Goal: Information Seeking & Learning: Learn about a topic

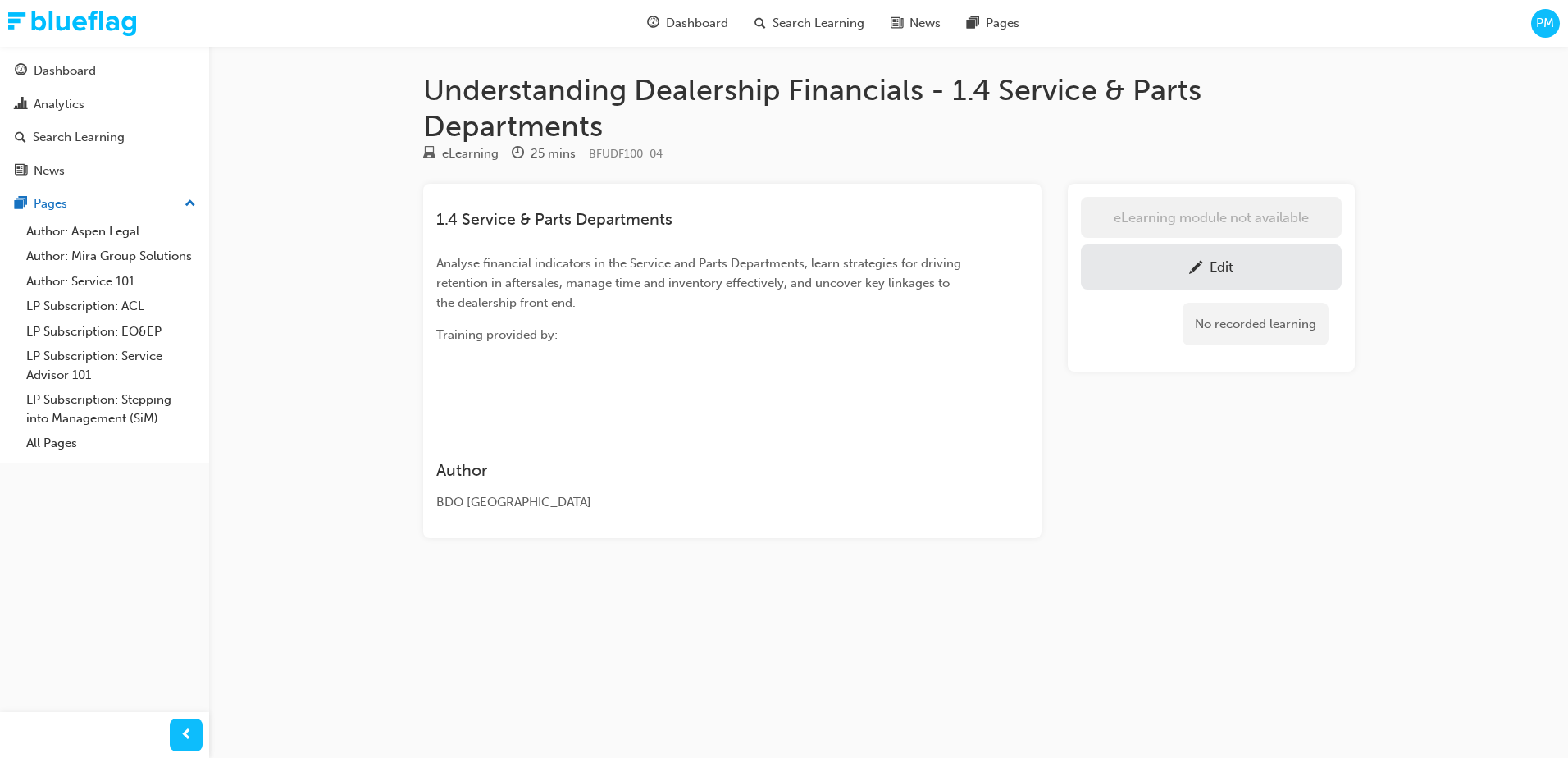
click at [923, 136] on h1 "Understanding Dealership Financials - 1.4 Service & Parts Departments" at bounding box center [888, 107] width 932 height 71
click at [995, 116] on h1 "Understanding Dealership Financials - 1.4 Service & Parts Departments" at bounding box center [888, 107] width 932 height 71
click at [1189, 275] on span "pencil-icon" at bounding box center [1195, 269] width 14 height 17
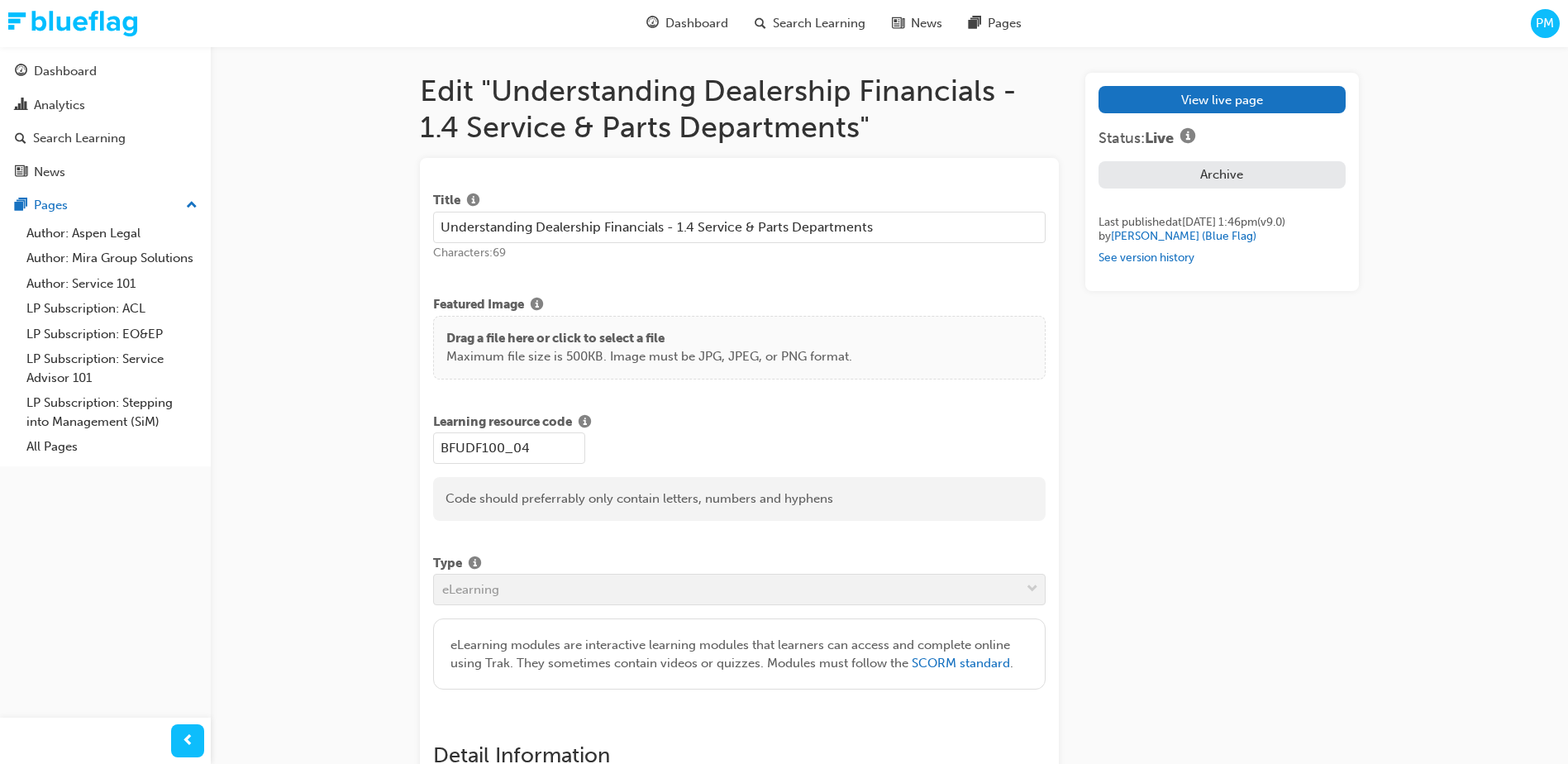
drag, startPoint x: 533, startPoint y: 24, endPoint x: 595, endPoint y: 24, distance: 62.0
click at [533, 24] on div "Dashboard Search Learning News Pages PM" at bounding box center [784, 24] width 1568 height 47
click at [670, 20] on span "Dashboard" at bounding box center [697, 24] width 62 height 19
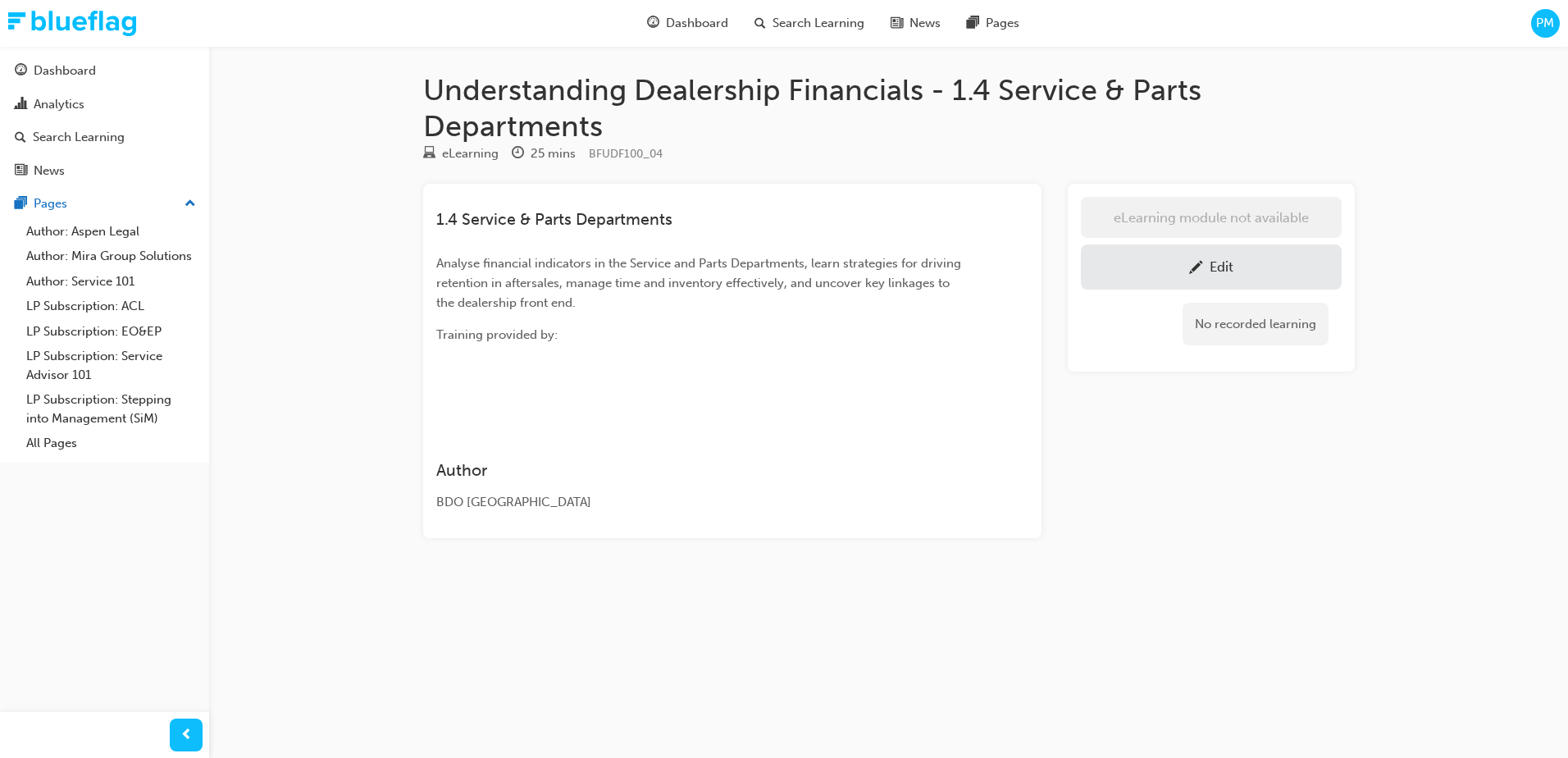
click at [1173, 269] on div "Edit" at bounding box center [1211, 267] width 236 height 20
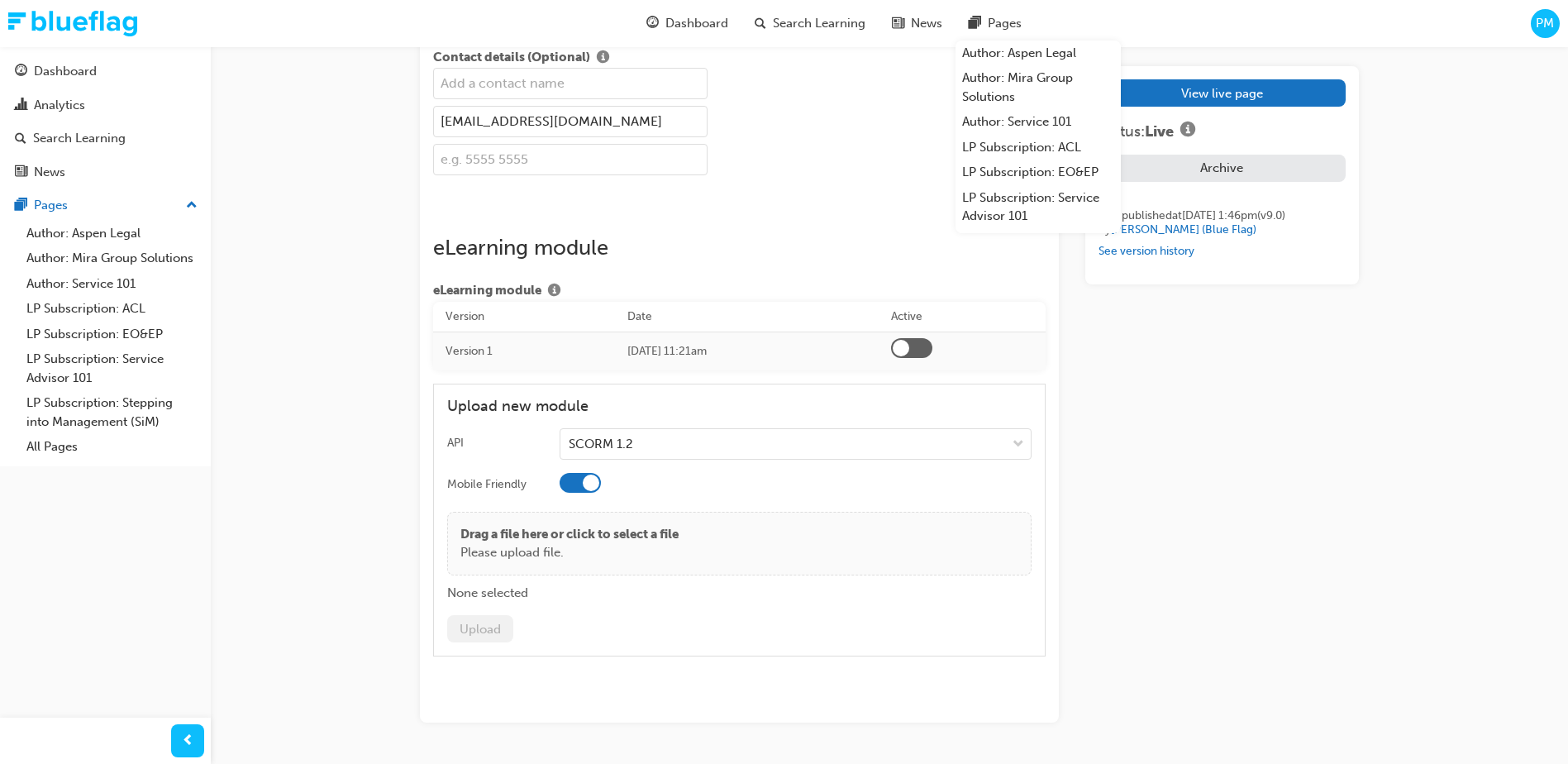
scroll to position [2316, 0]
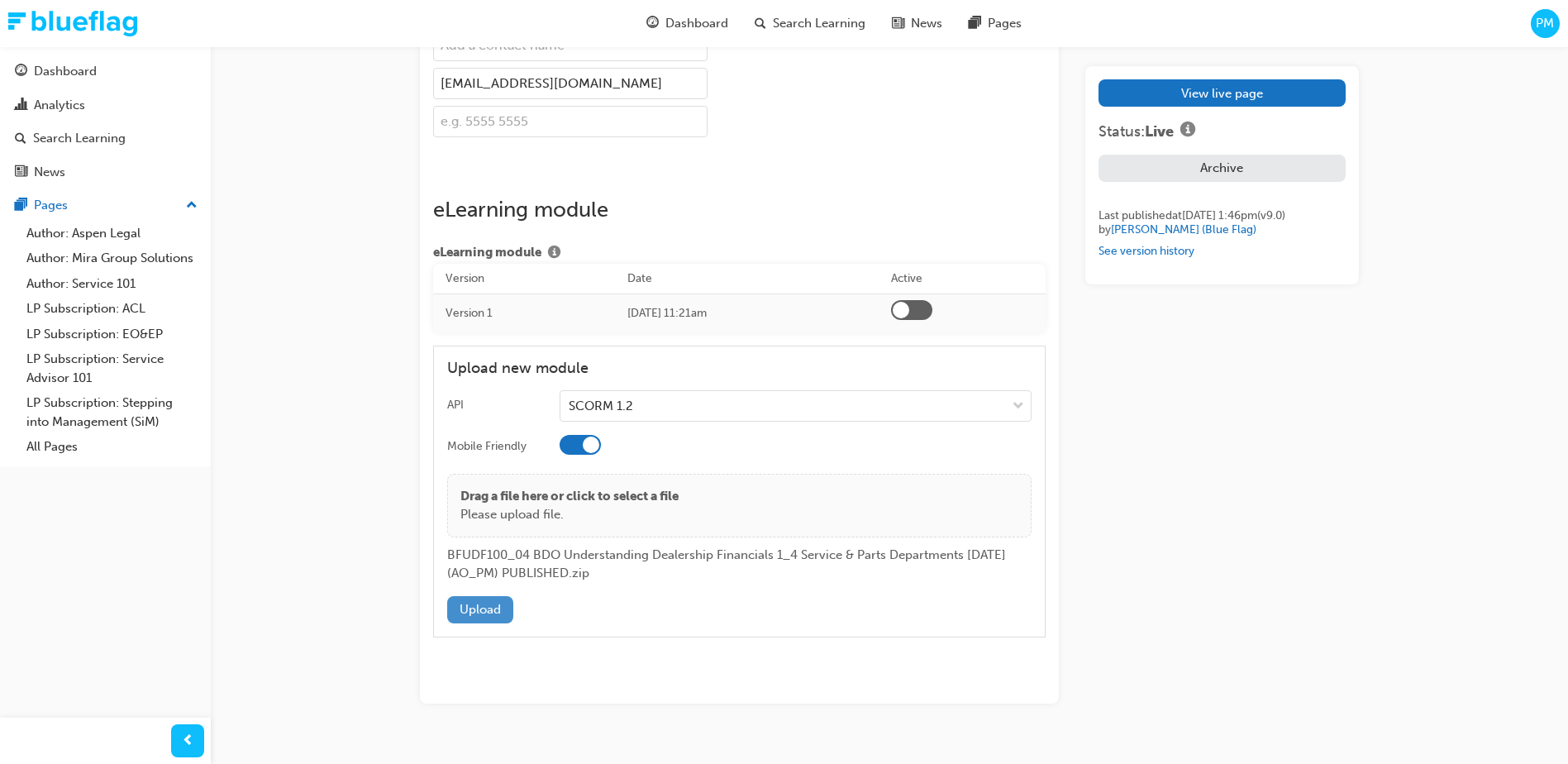
click at [478, 624] on button "Upload" at bounding box center [480, 610] width 66 height 27
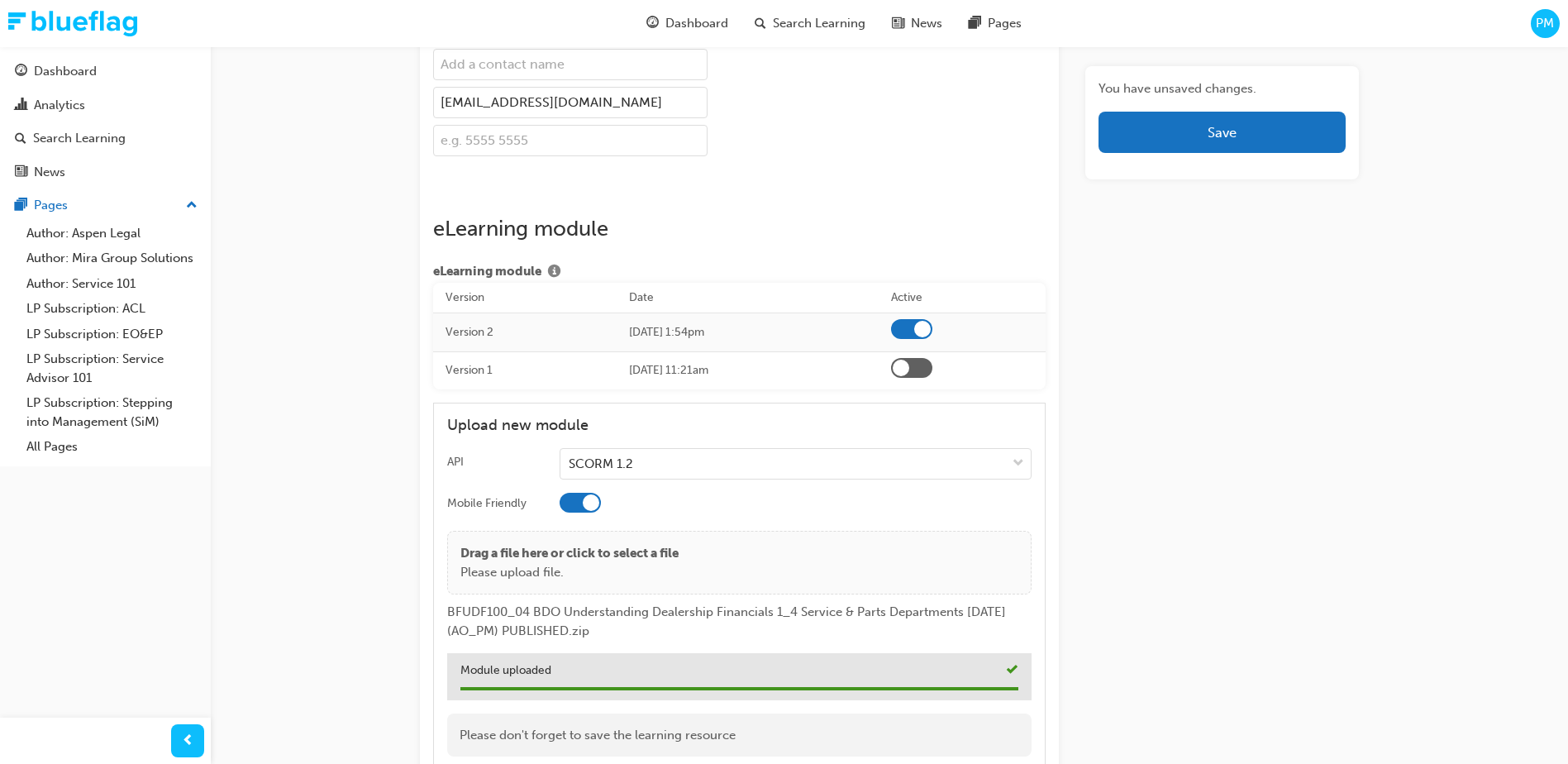
scroll to position [2230, 0]
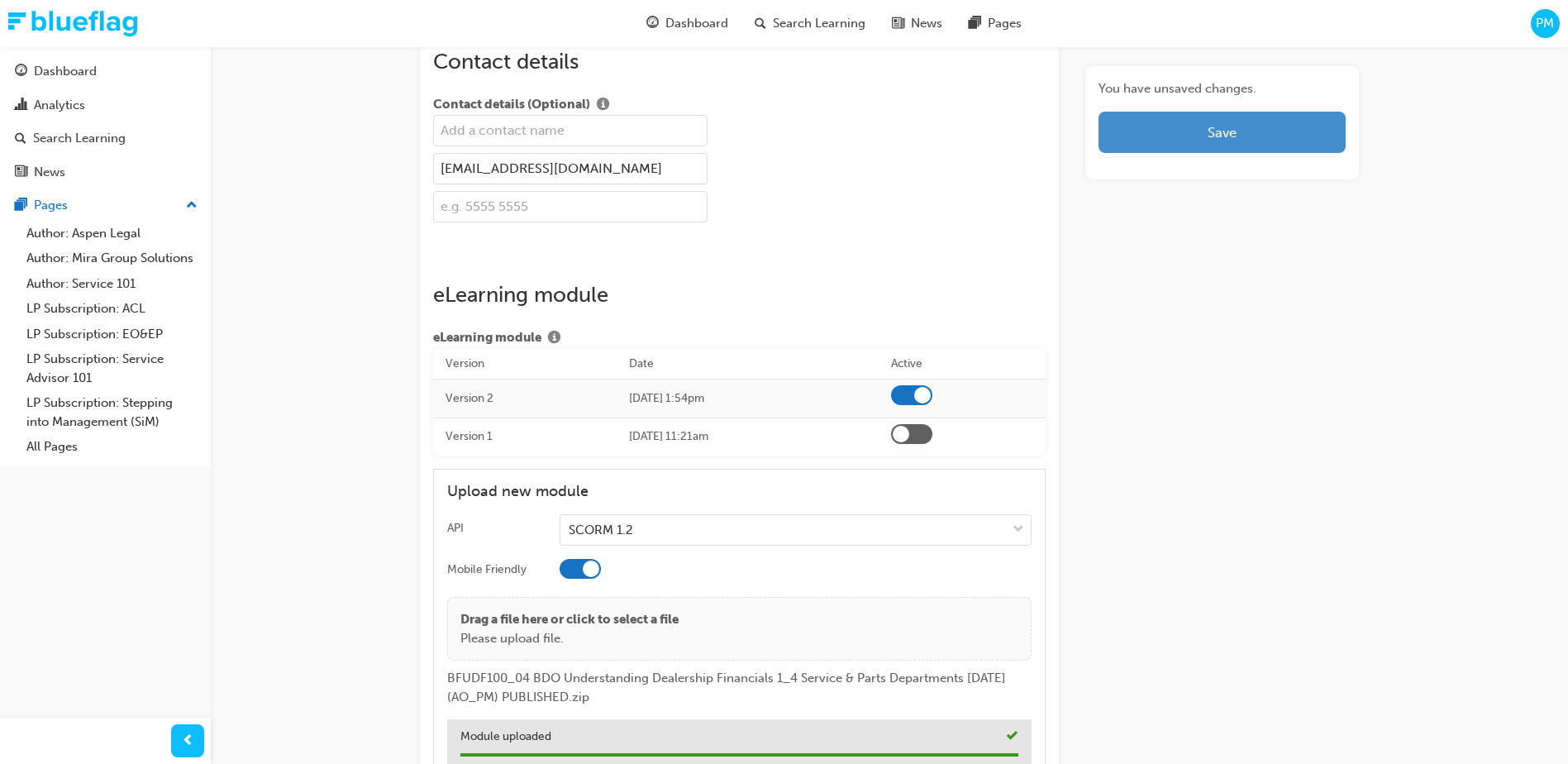
click at [1273, 120] on button "Save" at bounding box center [1222, 132] width 247 height 41
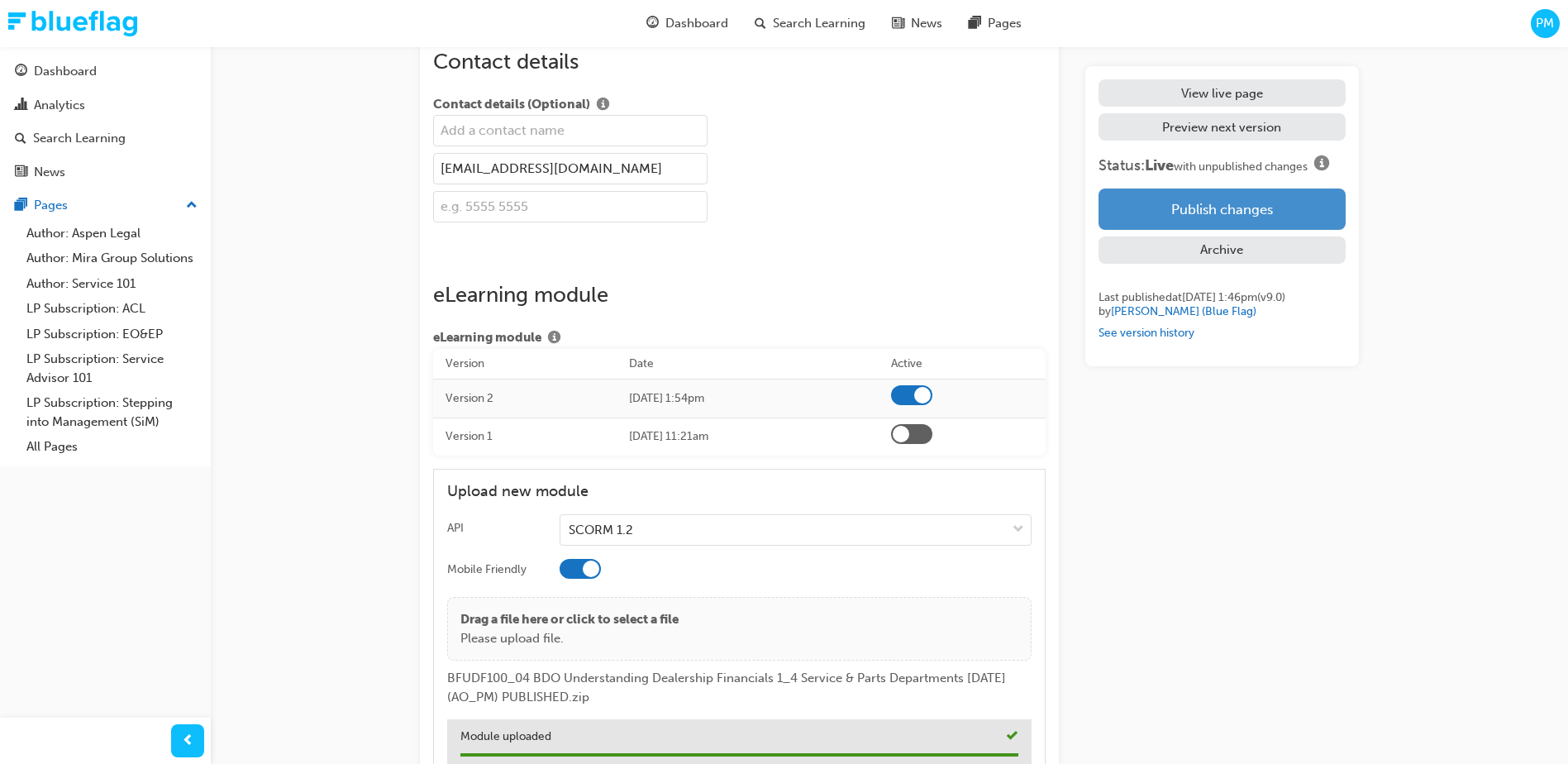
click at [1229, 205] on button "Publish changes" at bounding box center [1222, 209] width 247 height 41
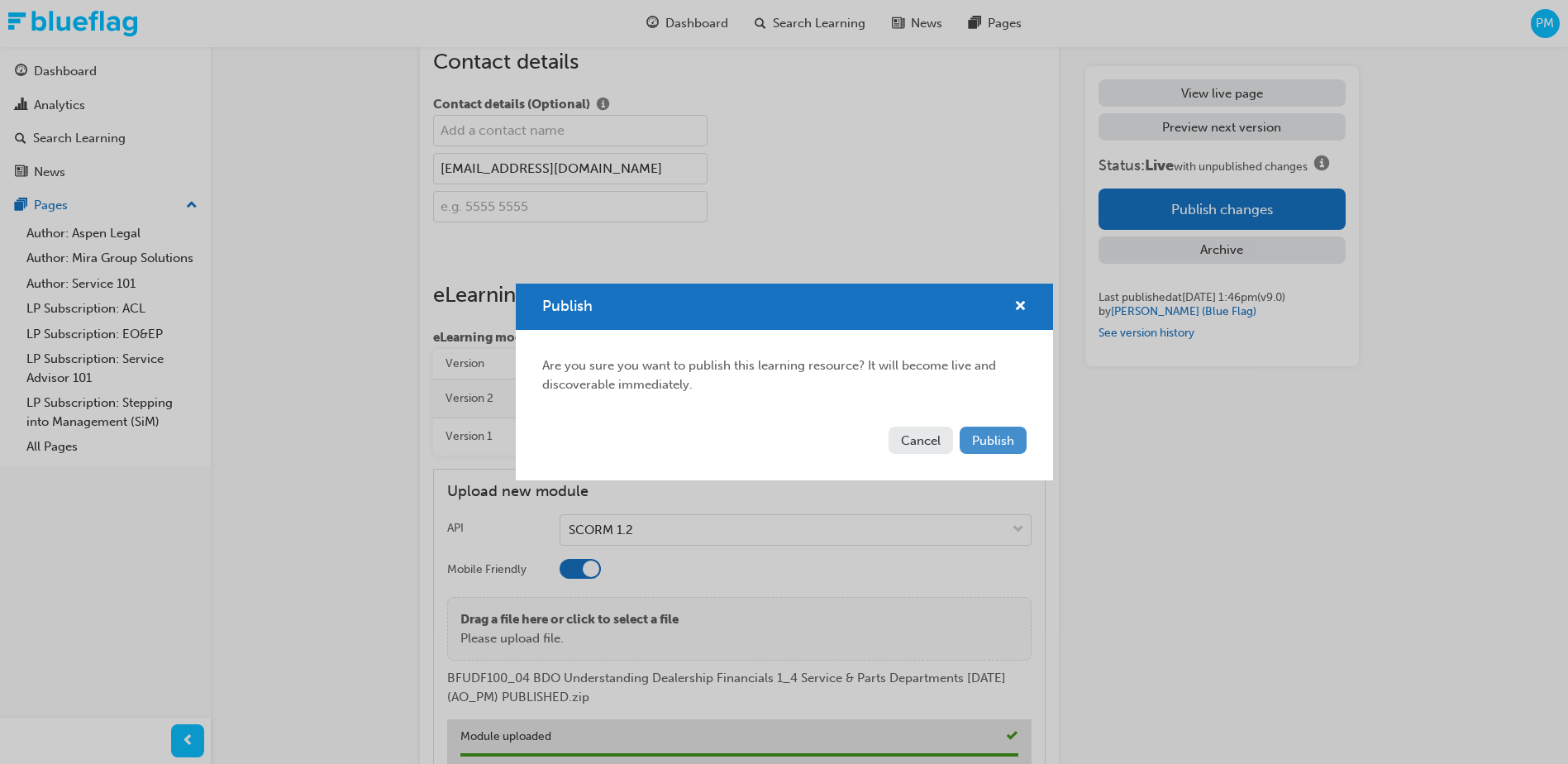
click at [997, 446] on span "Publish" at bounding box center [993, 441] width 42 height 15
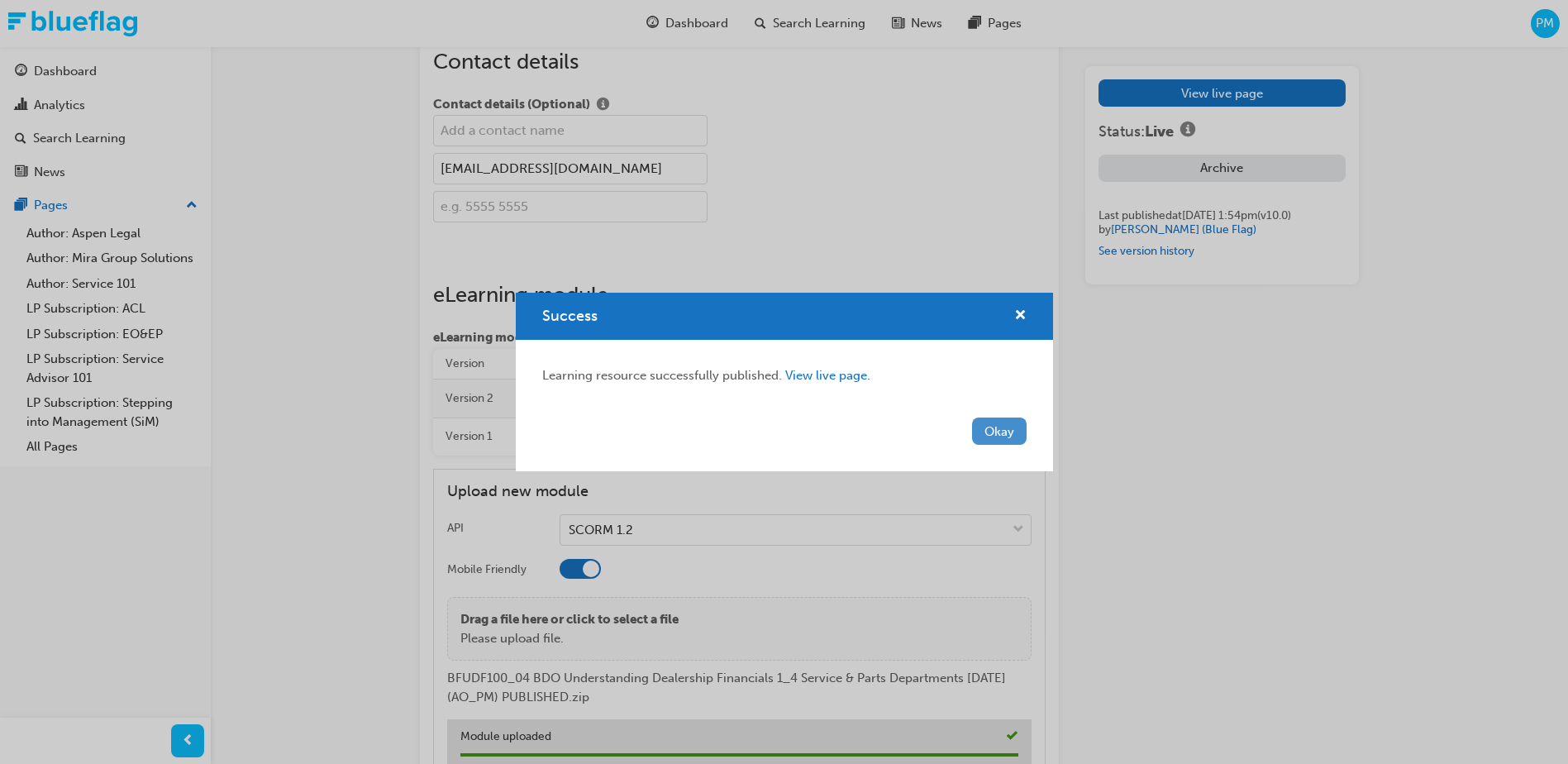
drag, startPoint x: 961, startPoint y: 427, endPoint x: 976, endPoint y: 427, distance: 15.0
click at [964, 427] on div "Okay" at bounding box center [784, 442] width 538 height 61
click at [984, 431] on button "Okay" at bounding box center [999, 431] width 55 height 27
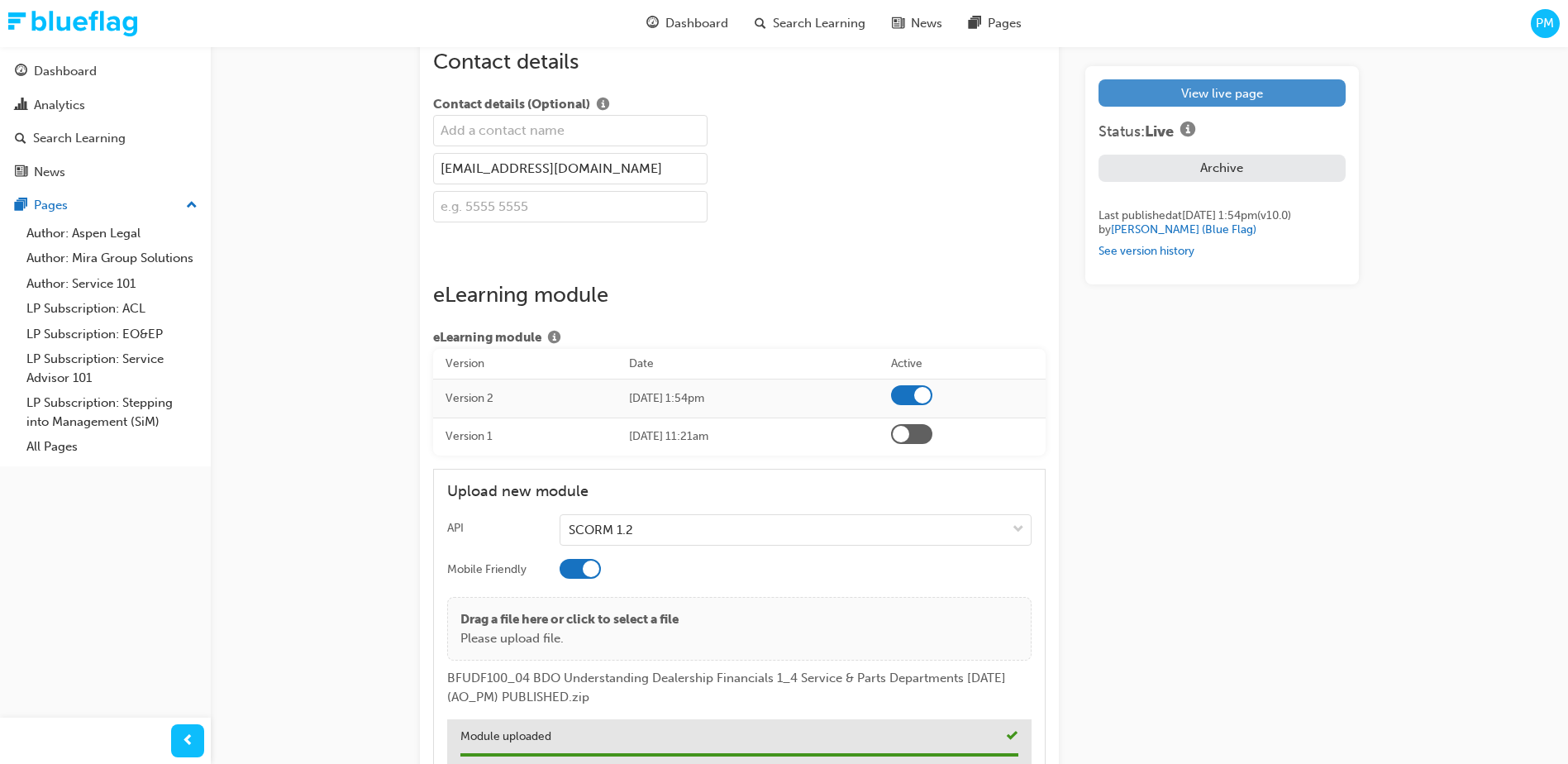
click at [1189, 95] on link "View live page" at bounding box center [1222, 93] width 247 height 27
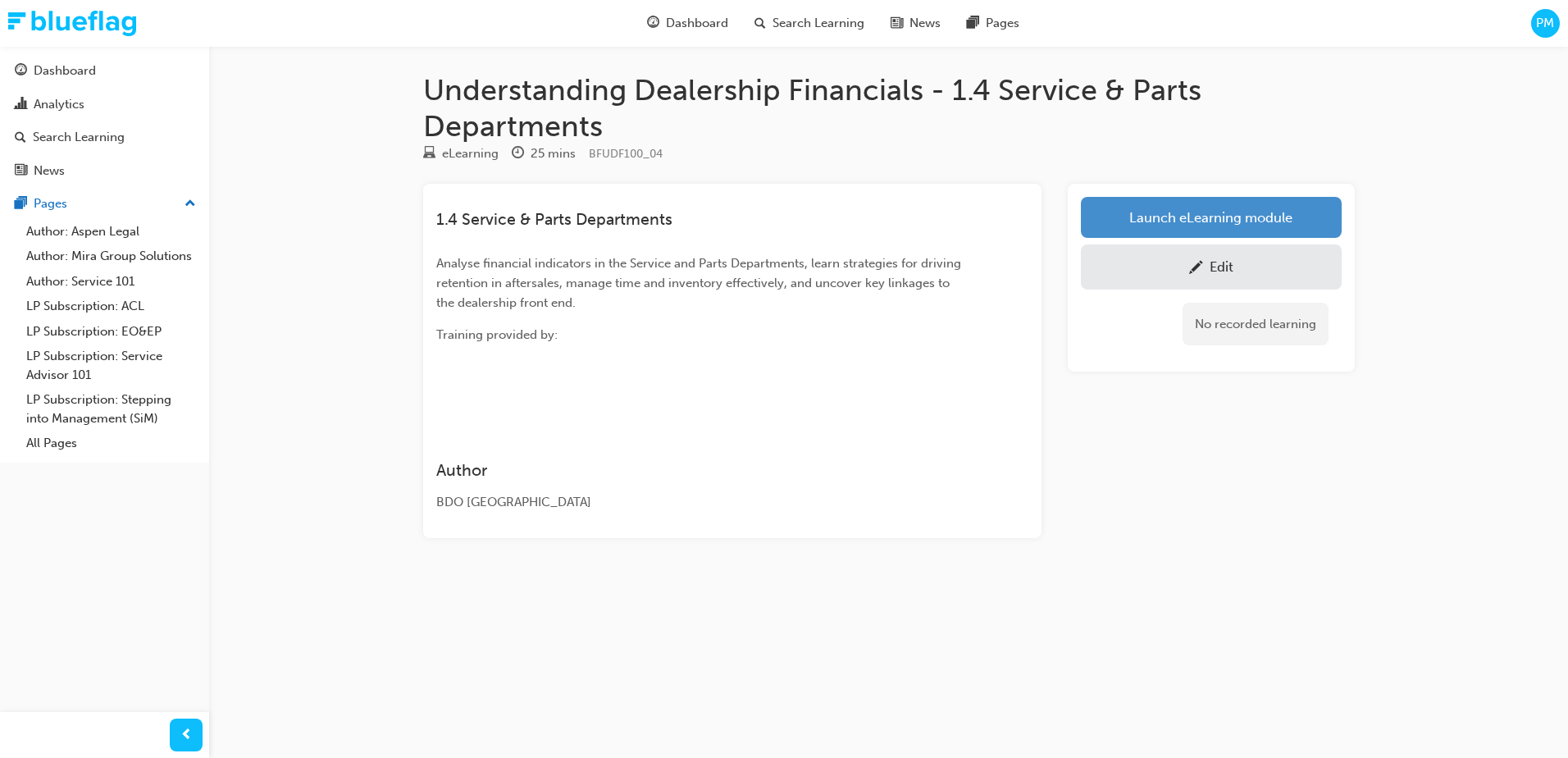
click at [1175, 208] on link "Launch eLearning module" at bounding box center [1211, 217] width 260 height 41
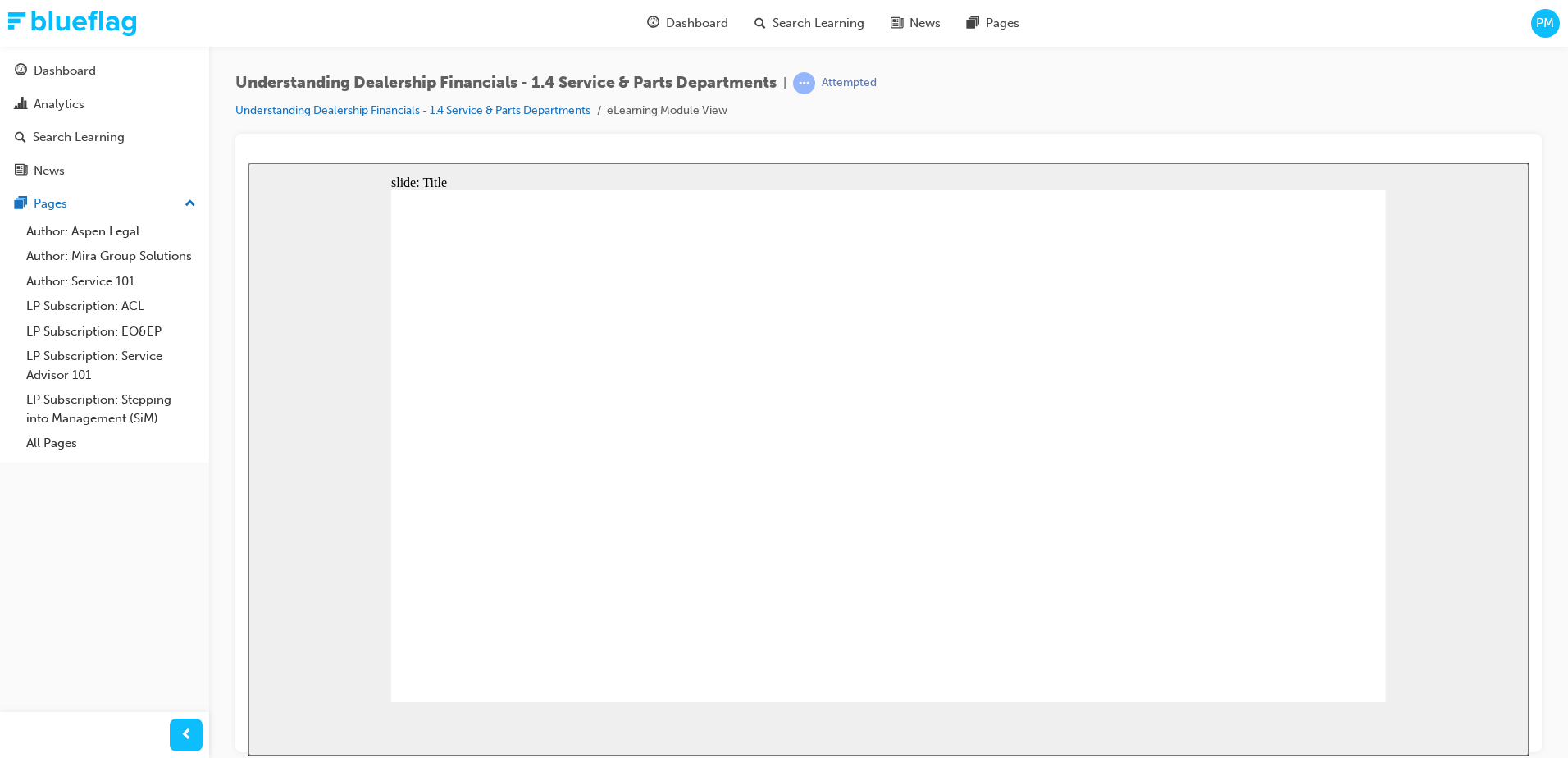
drag, startPoint x: 1328, startPoint y: 222, endPoint x: 1325, endPoint y: 210, distance: 12.4
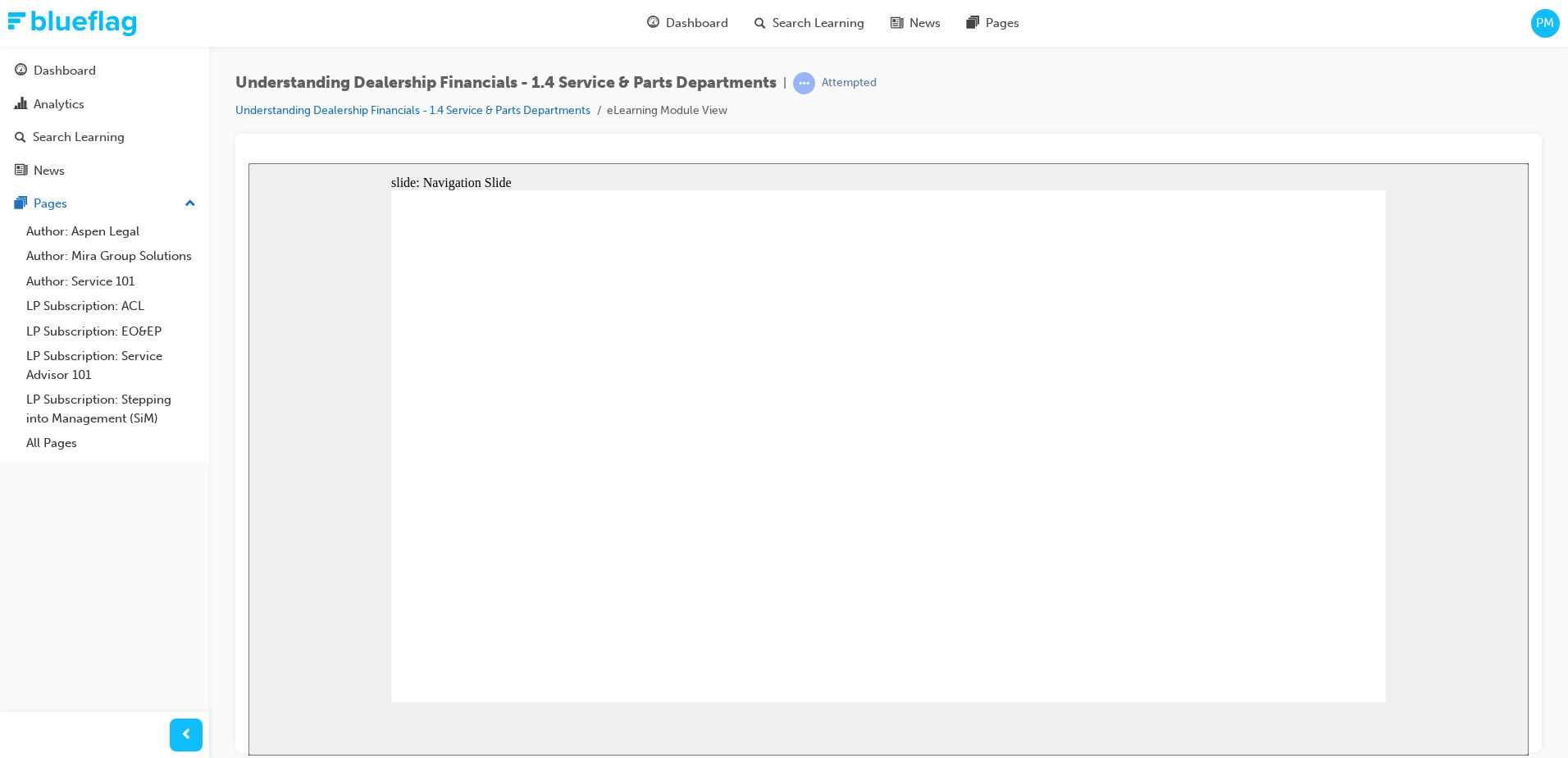
click at [937, 719] on section "Pause (Ctrl+Alt+P) Replay (Ctrl+Alt+R) Playback speed Playback Speed 2 1.75 1.5" at bounding box center [888, 729] width 1280 height 54
click at [504, 107] on link "Understanding Dealership Financials - 1.4 Service & Parts Departments" at bounding box center [413, 110] width 355 height 14
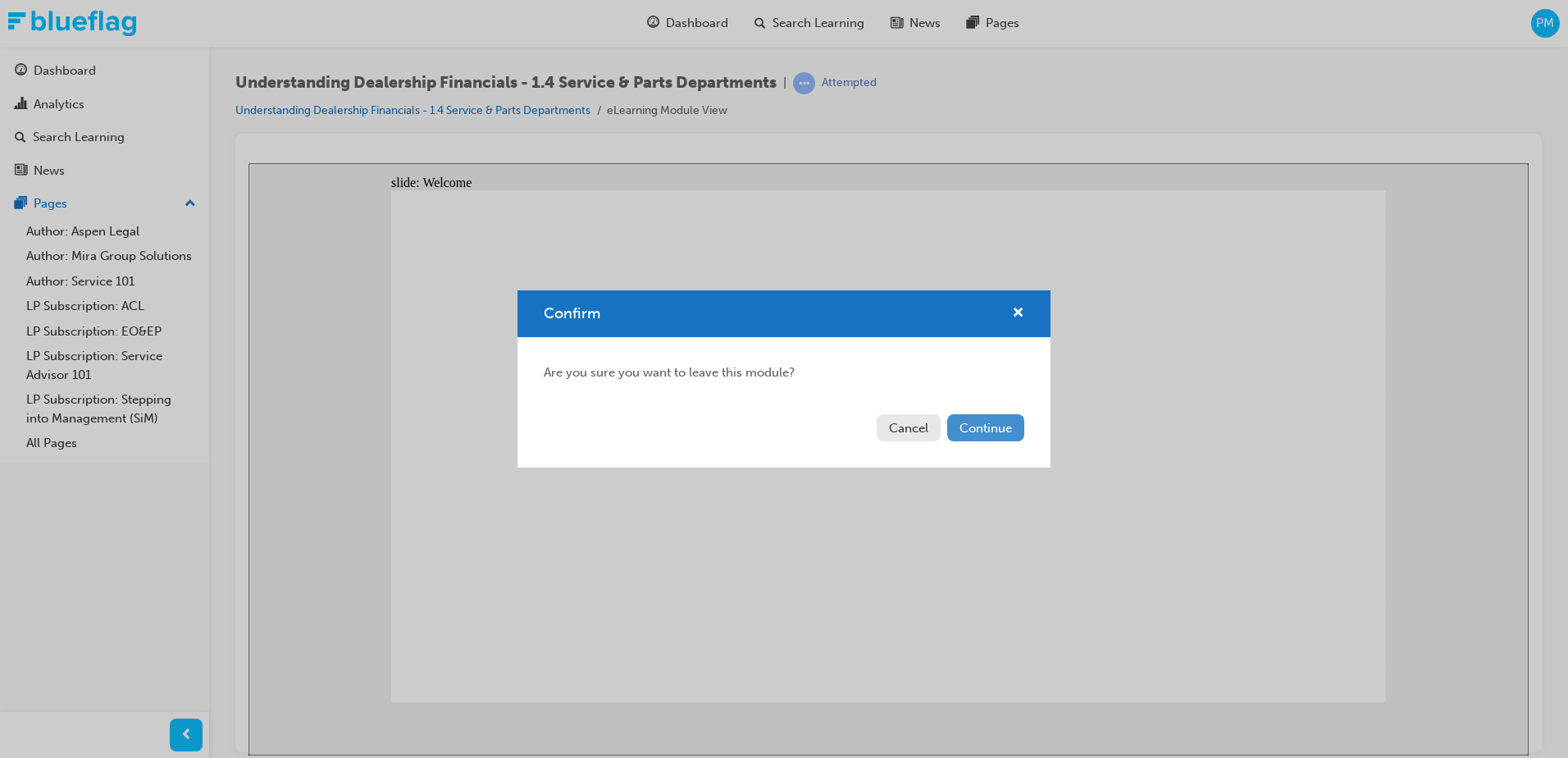
click at [986, 429] on button "Continue" at bounding box center [985, 428] width 77 height 27
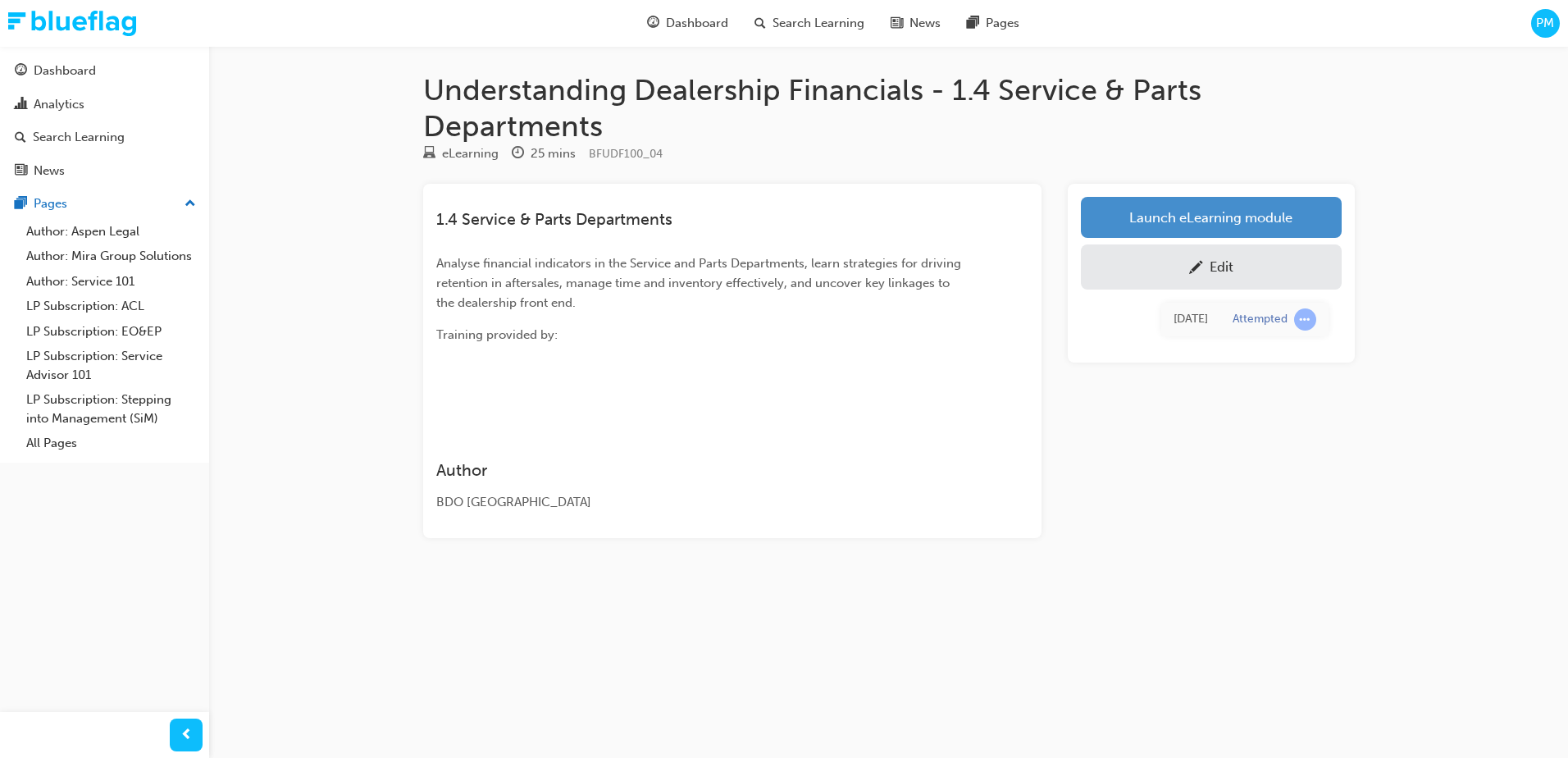
click at [1202, 226] on link "Launch eLearning module" at bounding box center [1211, 217] width 260 height 41
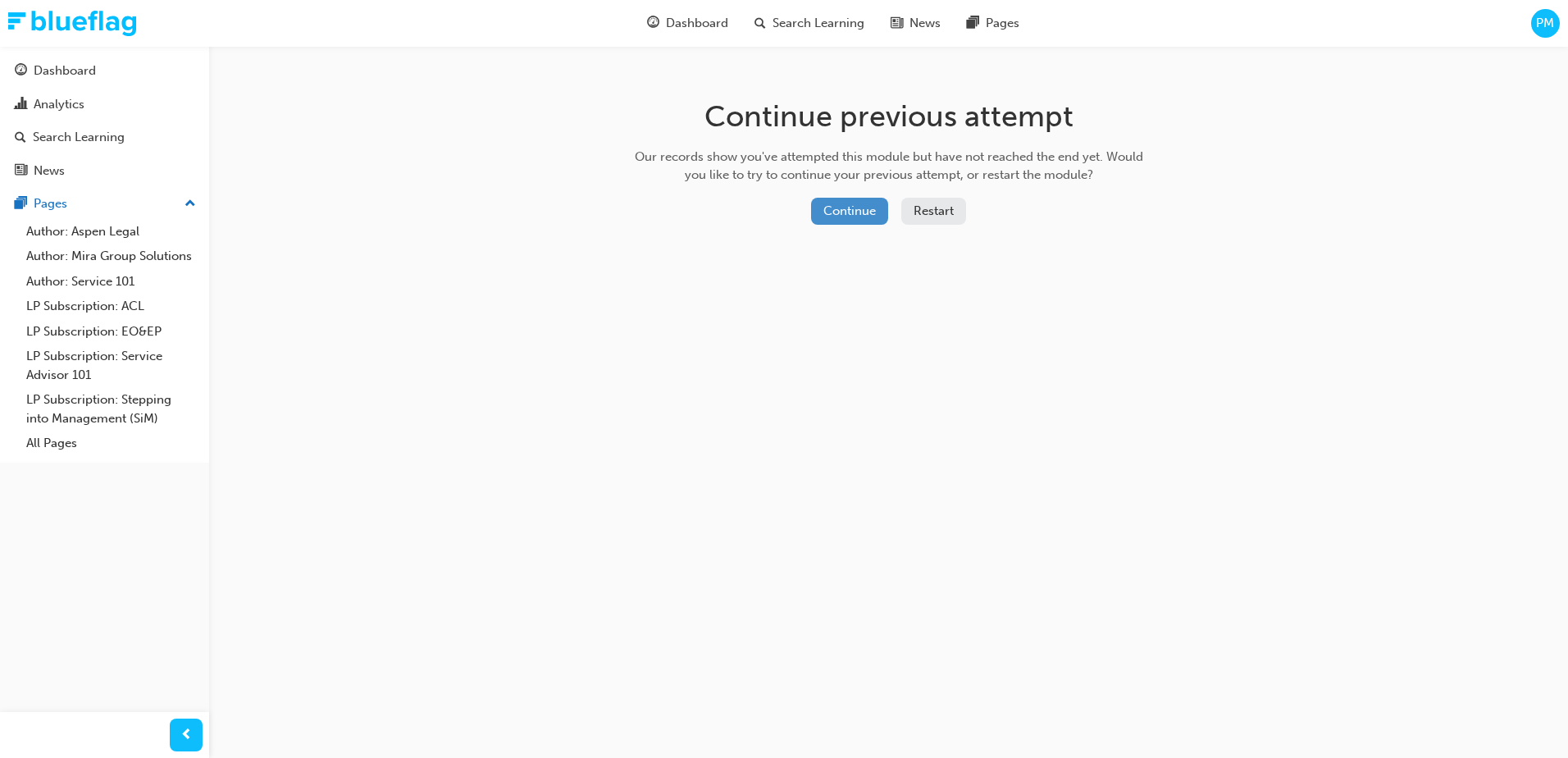
click at [850, 207] on button "Continue" at bounding box center [850, 211] width 77 height 27
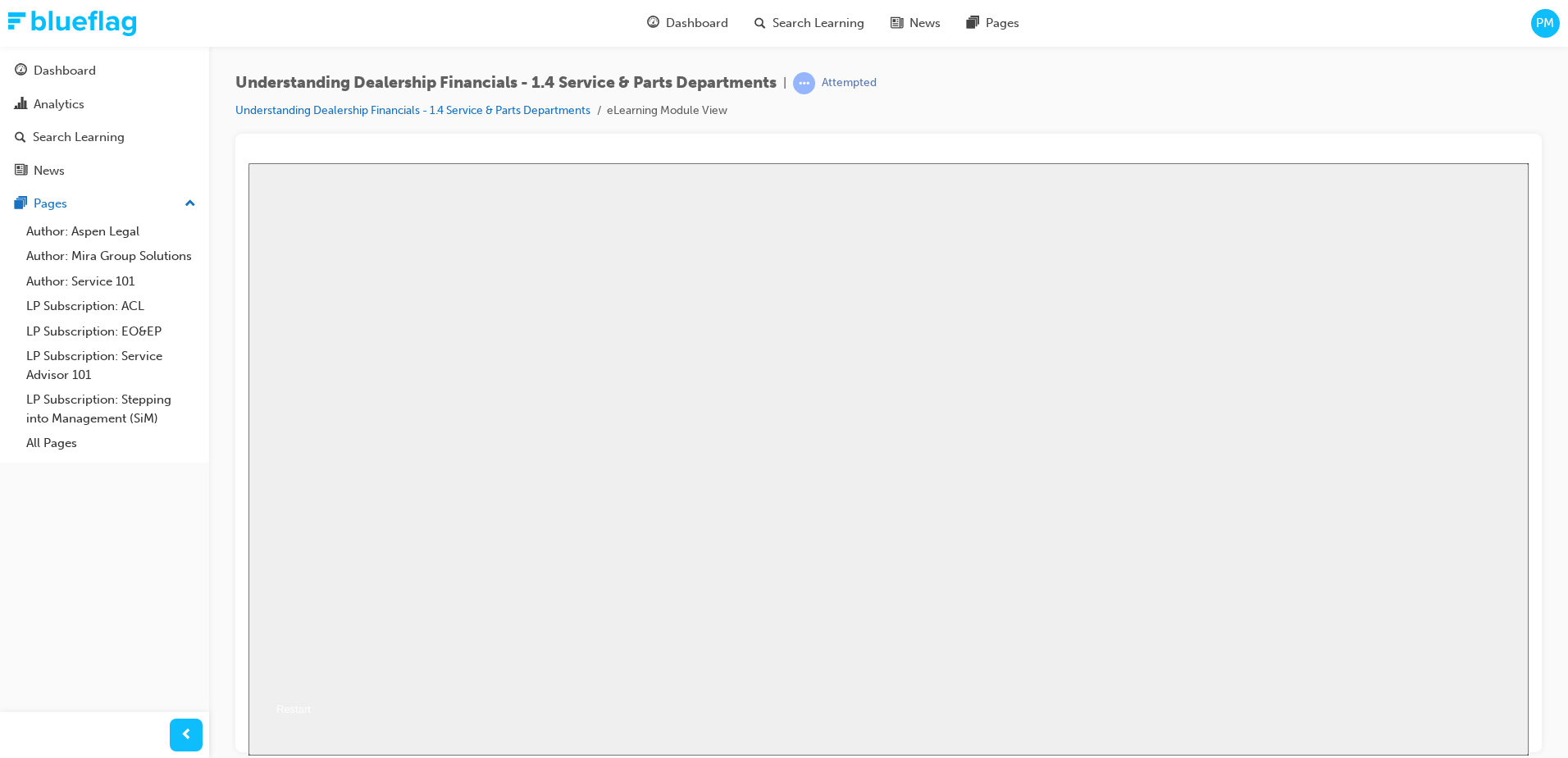
click at [311, 679] on button "Resume" at bounding box center [280, 689] width 62 height 20
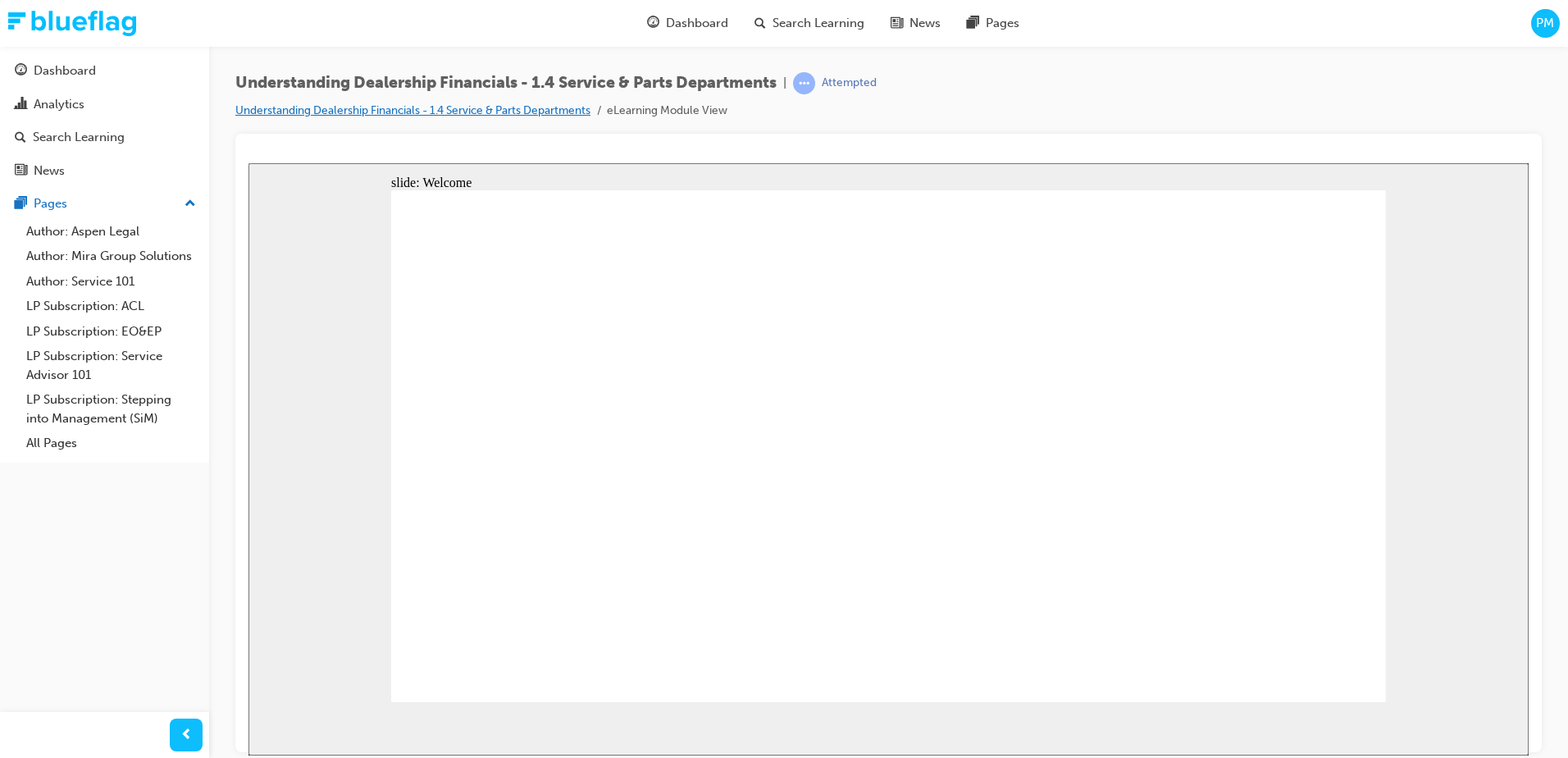
click at [538, 112] on link "Understanding Dealership Financials - 1.4 Service & Parts Departments" at bounding box center [413, 110] width 355 height 14
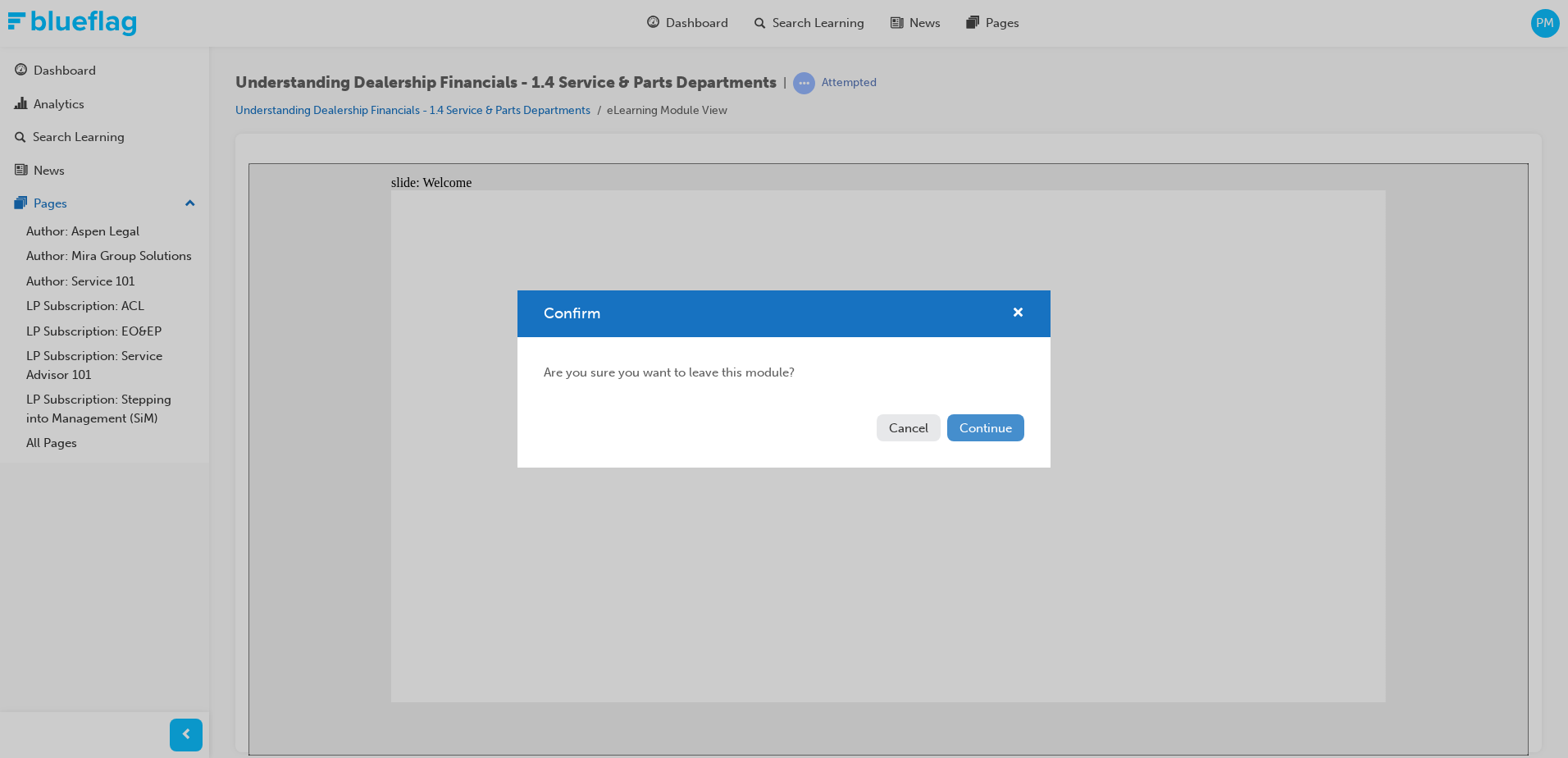
click at [1008, 431] on button "Continue" at bounding box center [985, 428] width 77 height 27
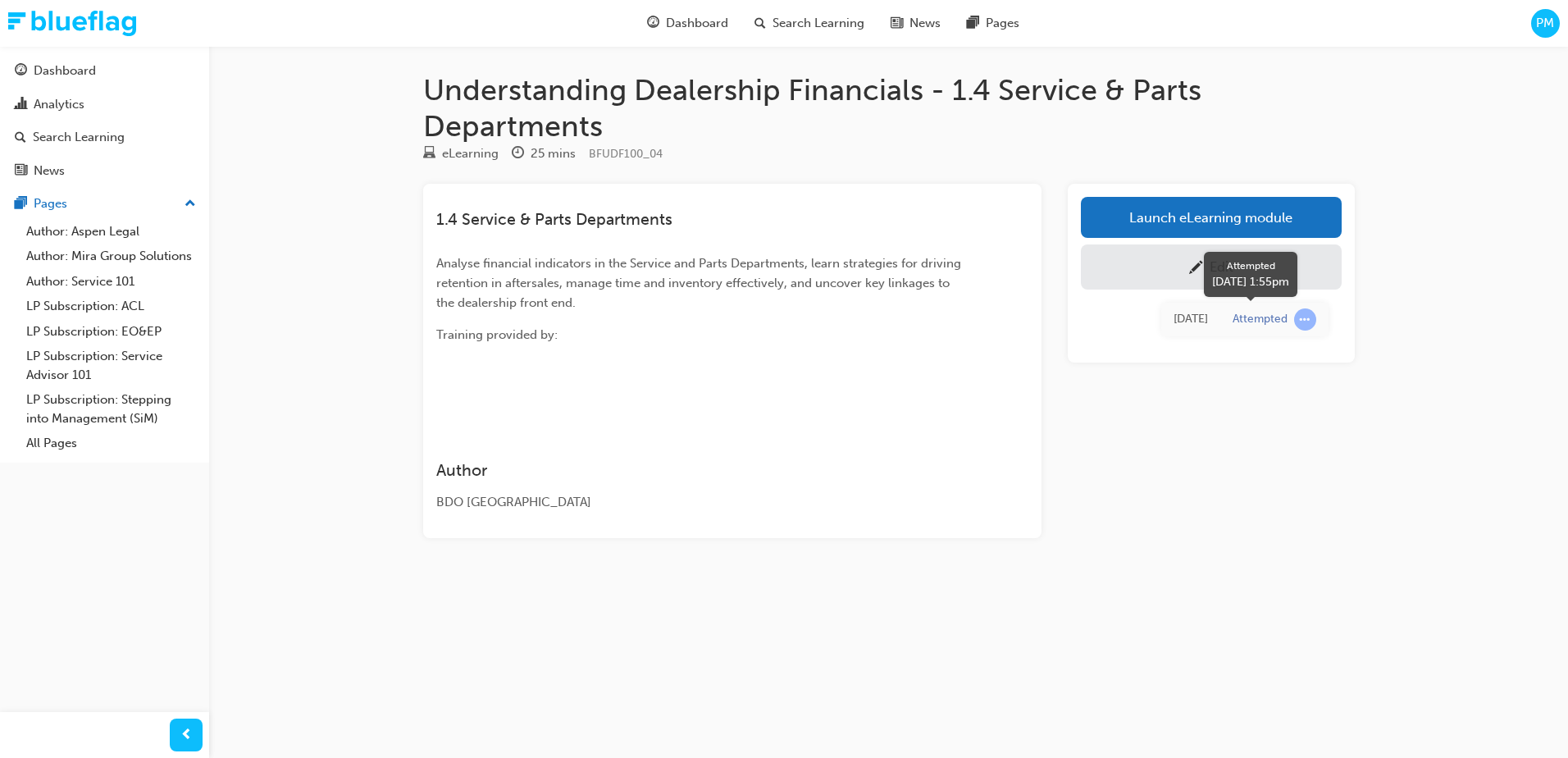
click at [1300, 323] on span "learningRecordVerb_ATTEMPT-icon" at bounding box center [1305, 319] width 22 height 22
click at [680, 18] on span "Dashboard" at bounding box center [697, 23] width 62 height 19
